Goal: Find specific page/section: Find specific page/section

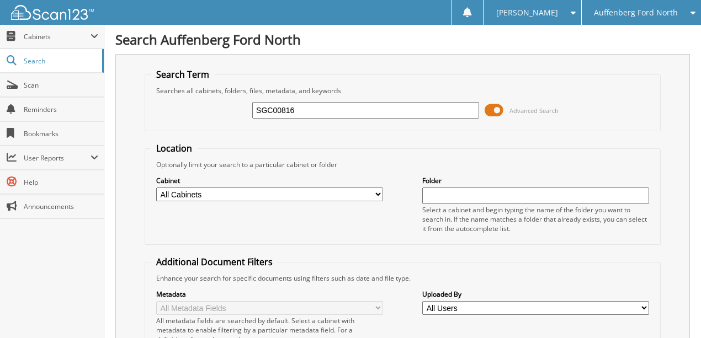
type input "SGC00816"
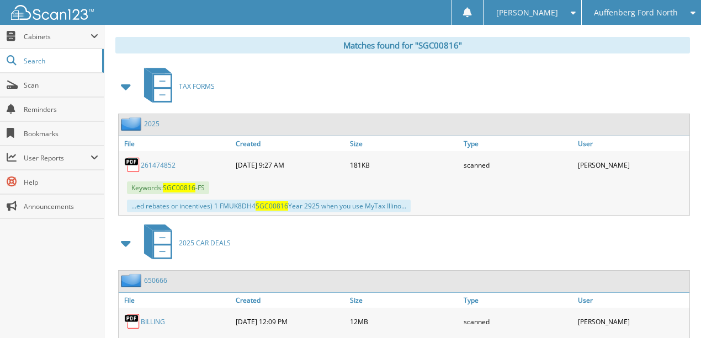
scroll to position [446, 0]
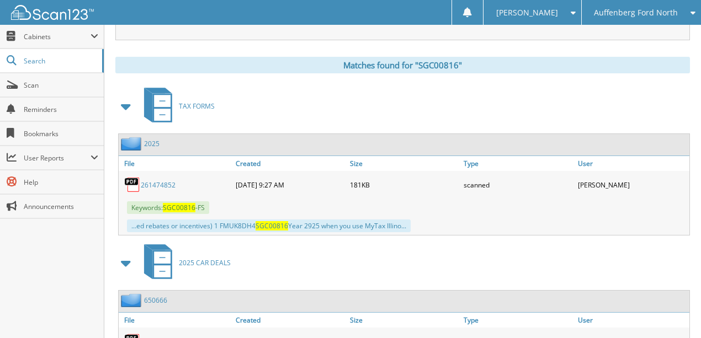
click at [154, 180] on link "261474852" at bounding box center [158, 184] width 35 height 9
drag, startPoint x: 350, startPoint y: 102, endPoint x: 329, endPoint y: 110, distance: 22.6
click at [348, 102] on div "TAX FORMS" at bounding box center [402, 106] width 575 height 44
click at [154, 180] on link "261474852" at bounding box center [158, 184] width 35 height 9
click at [159, 180] on link "261474852" at bounding box center [158, 184] width 35 height 9
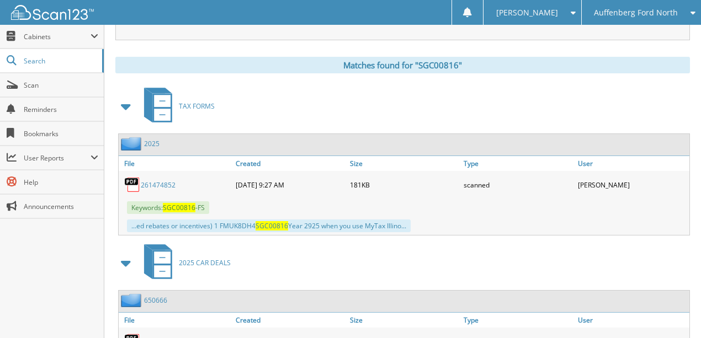
click at [159, 180] on link "261474852" at bounding box center [158, 184] width 35 height 9
click at [145, 180] on link "261474852" at bounding box center [158, 184] width 35 height 9
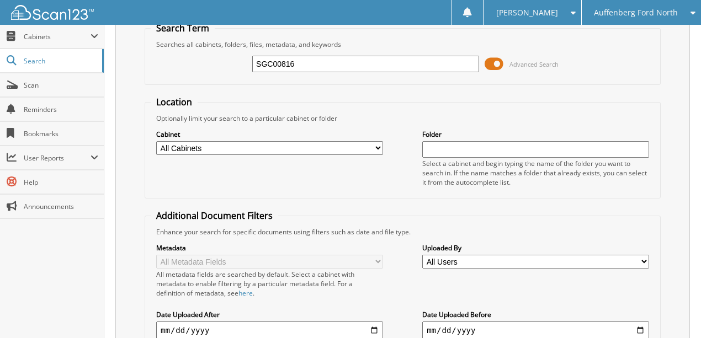
scroll to position [0, 0]
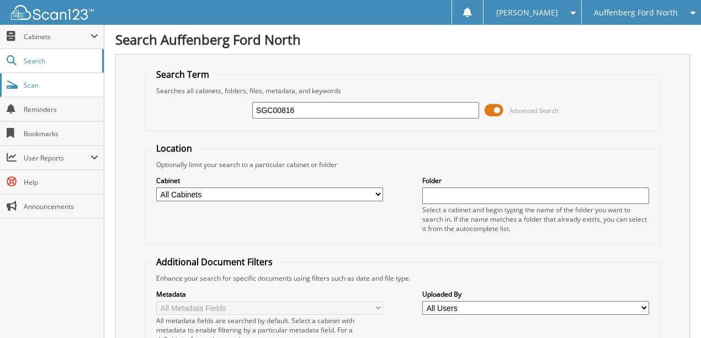
click at [41, 86] on span "Scan" at bounding box center [61, 85] width 75 height 9
click at [334, 115] on input "text" at bounding box center [365, 110] width 227 height 17
type input "146105"
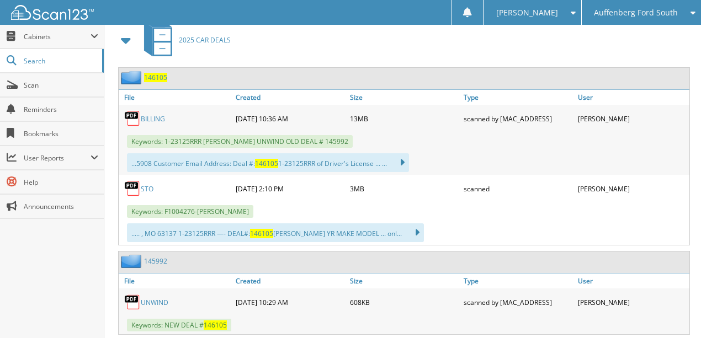
scroll to position [515, 0]
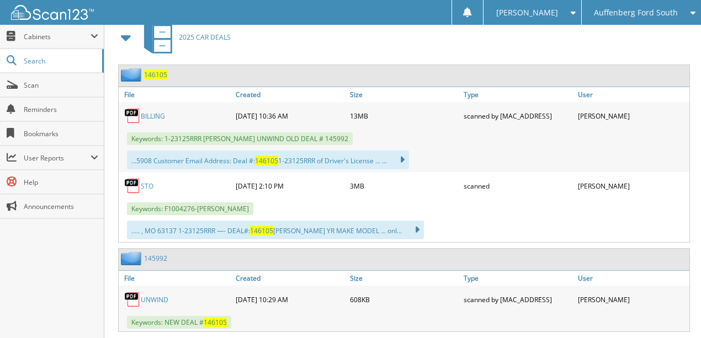
click at [146, 182] on link "STO" at bounding box center [147, 186] width 13 height 9
